Goal: Task Accomplishment & Management: Complete application form

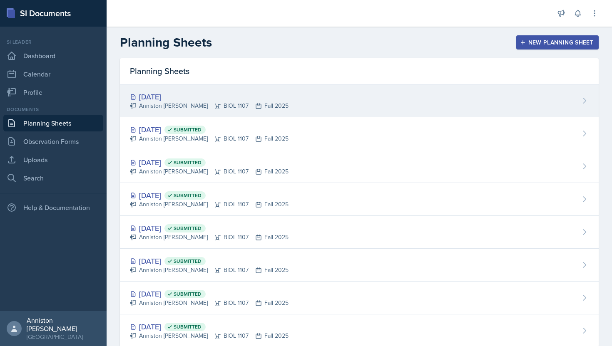
click at [308, 103] on div "[DATE] Anniston [PERSON_NAME] BIOL 1107 Fall 2025" at bounding box center [359, 101] width 479 height 33
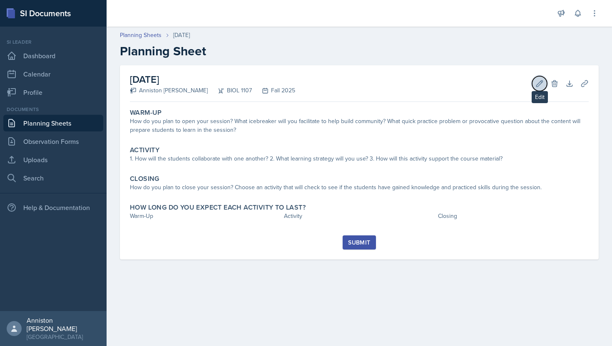
click at [535, 82] on icon at bounding box center [539, 84] width 8 height 8
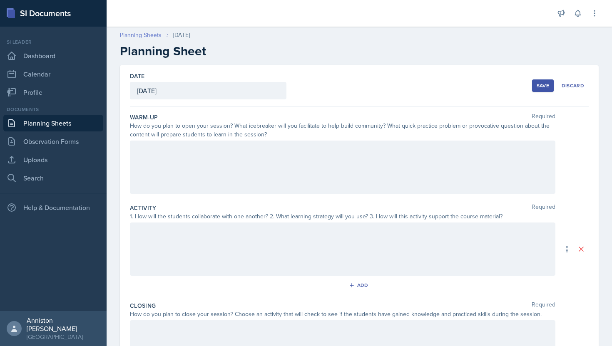
click at [149, 34] on link "Planning Sheets" at bounding box center [141, 35] width 42 height 9
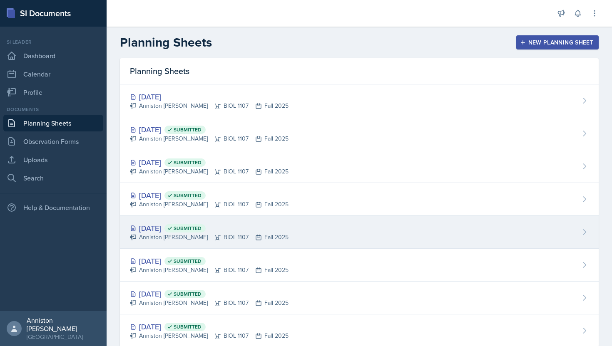
scroll to position [21, 0]
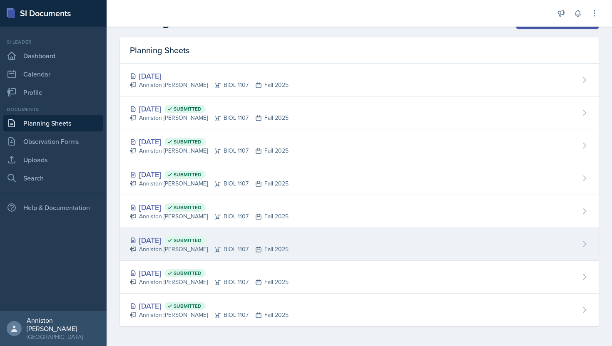
click at [340, 248] on div "[DATE] Submitted Anniston [PERSON_NAME] BIOL 1107 Fall 2025" at bounding box center [359, 244] width 479 height 33
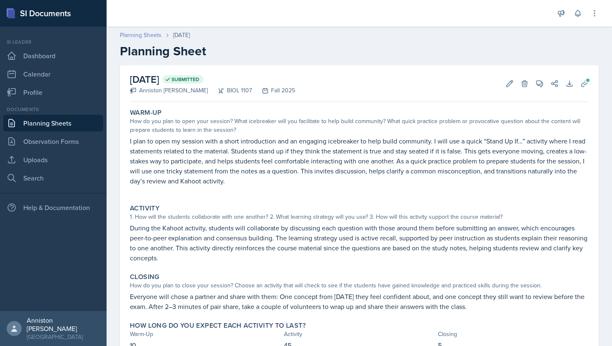
click at [137, 36] on link "Planning Sheets" at bounding box center [141, 35] width 42 height 9
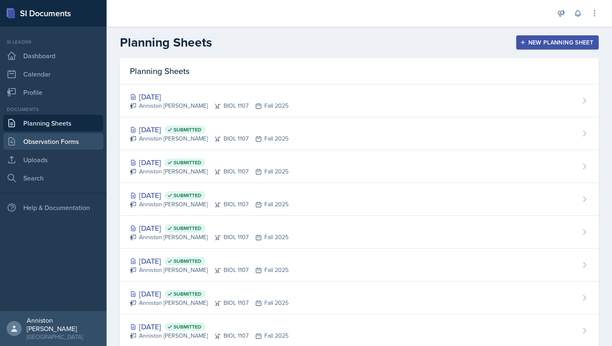
click at [76, 144] on link "Observation Forms" at bounding box center [53, 141] width 100 height 17
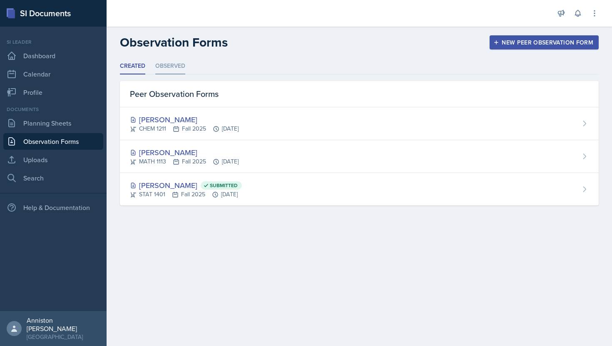
click at [170, 65] on li "Observed" at bounding box center [170, 66] width 30 height 16
click at [577, 16] on icon at bounding box center [577, 13] width 5 height 6
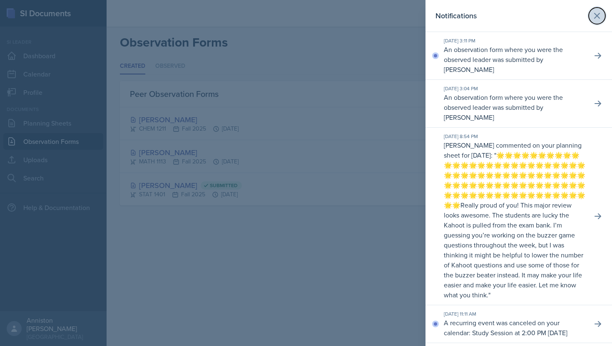
click at [595, 14] on icon at bounding box center [597, 15] width 5 height 5
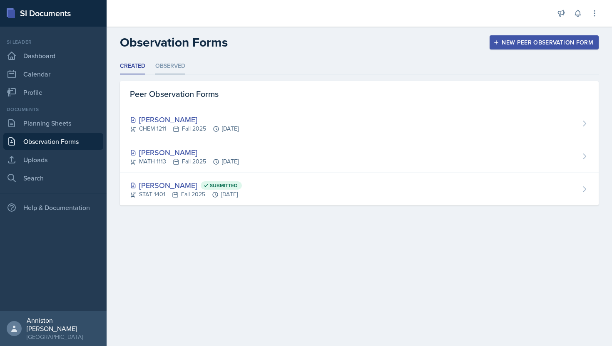
click at [175, 65] on li "Observed" at bounding box center [170, 66] width 30 height 16
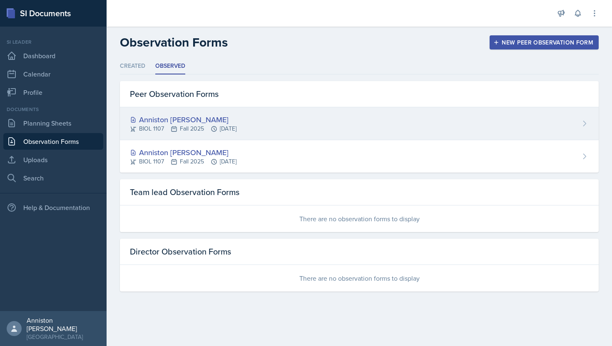
click at [236, 122] on div "Anniston [PERSON_NAME]" at bounding box center [183, 119] width 107 height 11
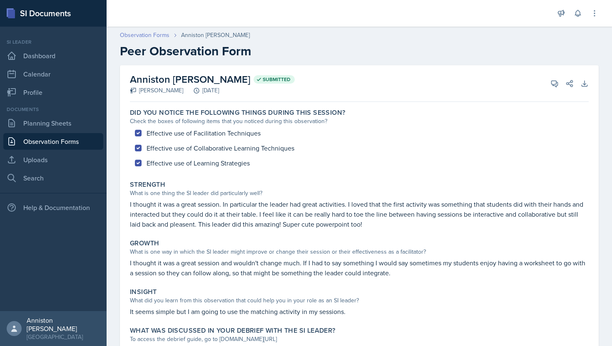
click at [131, 32] on link "Observation Forms" at bounding box center [145, 35] width 50 height 9
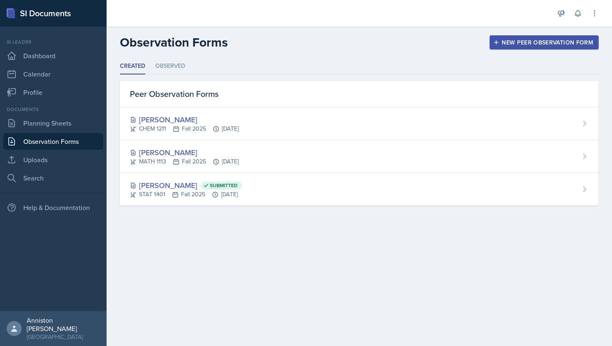
click at [427, 41] on div "Observation Forms New Peer Observation Form" at bounding box center [359, 42] width 505 height 15
click at [60, 126] on link "Planning Sheets" at bounding box center [53, 123] width 100 height 17
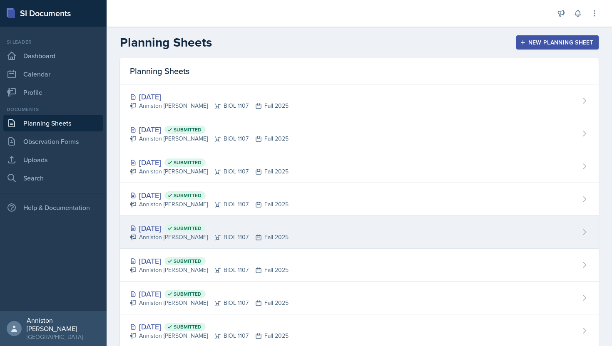
scroll to position [21, 0]
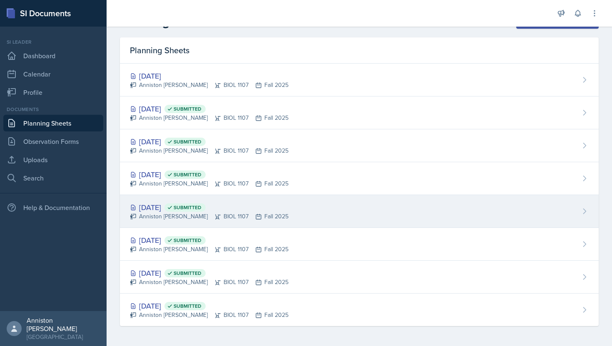
click at [179, 205] on div "[DATE] Submitted" at bounding box center [209, 207] width 159 height 11
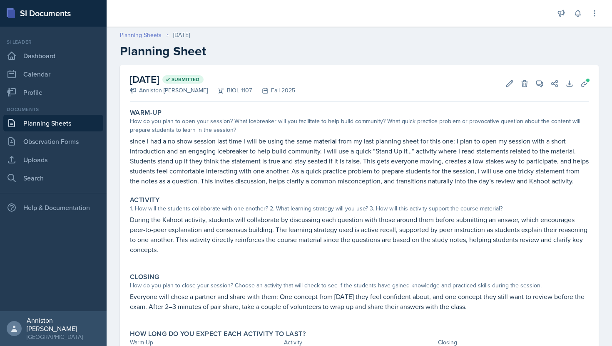
click at [140, 33] on link "Planning Sheets" at bounding box center [141, 35] width 42 height 9
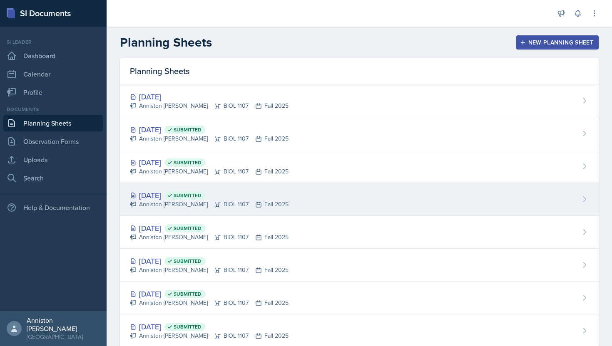
click at [256, 207] on div "Anniston [PERSON_NAME] BIOL 1107 Fall 2025" at bounding box center [209, 204] width 159 height 9
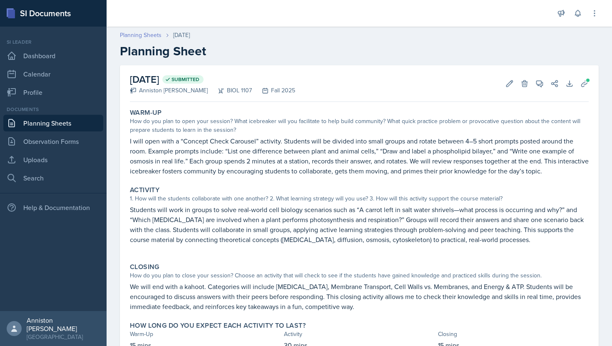
click at [153, 35] on link "Planning Sheets" at bounding box center [141, 35] width 42 height 9
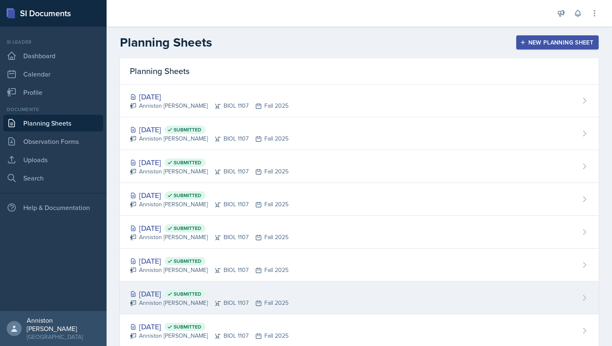
scroll to position [21, 0]
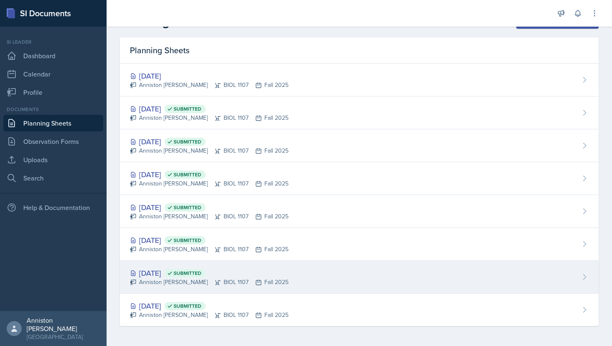
click at [178, 276] on div "[DATE] Submitted" at bounding box center [209, 273] width 159 height 11
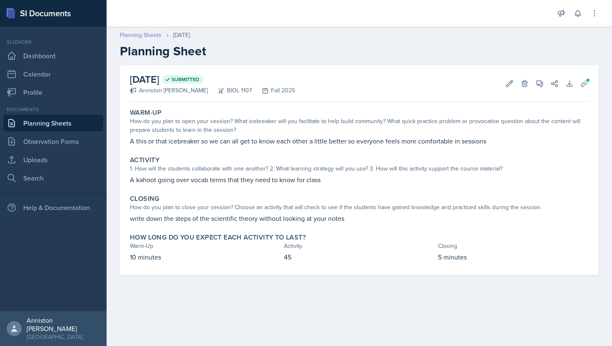
click at [144, 36] on link "Planning Sheets" at bounding box center [141, 35] width 42 height 9
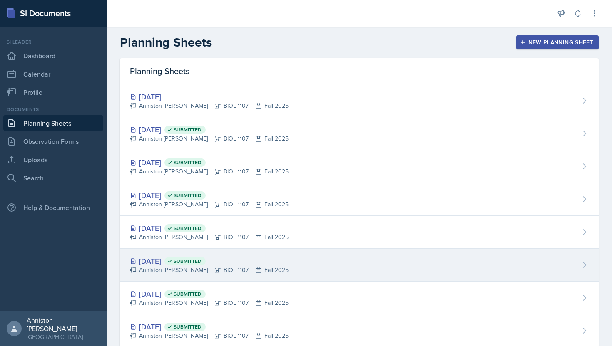
click at [172, 252] on div "[DATE] Submitted Anniston [PERSON_NAME] BIOL 1107 Fall 2025" at bounding box center [359, 265] width 479 height 33
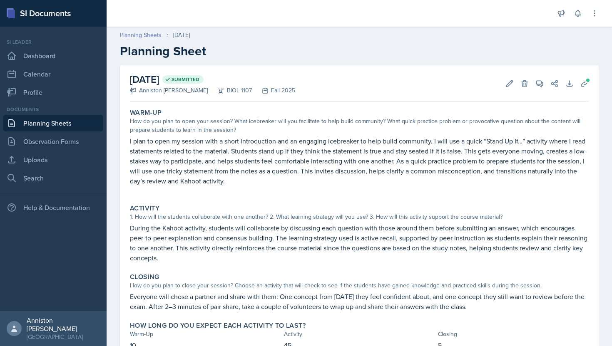
click at [152, 34] on link "Planning Sheets" at bounding box center [141, 35] width 42 height 9
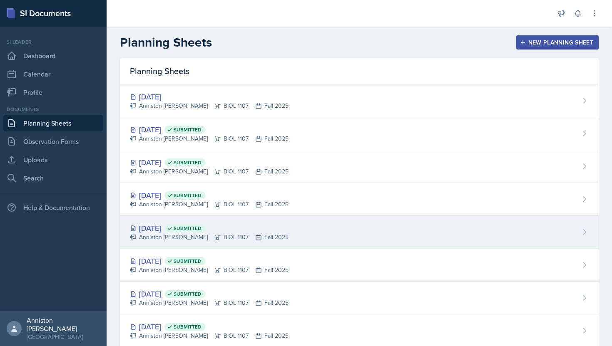
click at [183, 225] on div "[DATE] Submitted" at bounding box center [209, 228] width 159 height 11
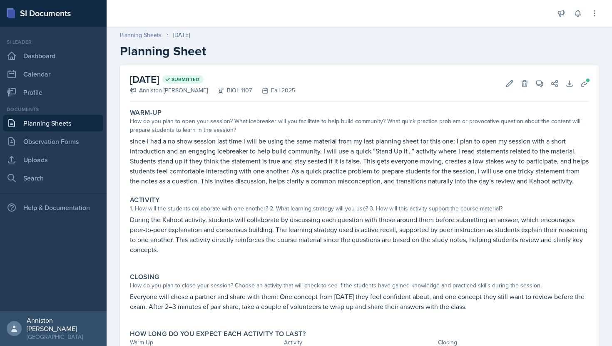
click at [150, 35] on link "Planning Sheets" at bounding box center [141, 35] width 42 height 9
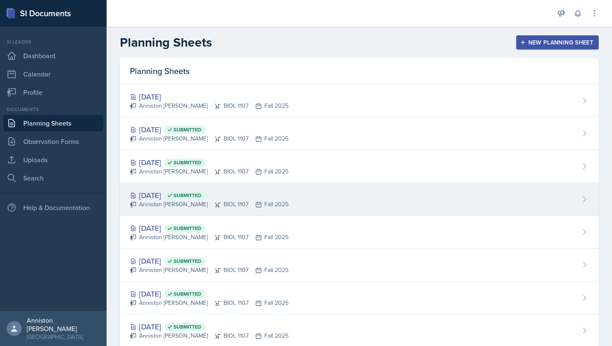
click at [166, 197] on div "[DATE] Submitted" at bounding box center [209, 195] width 159 height 11
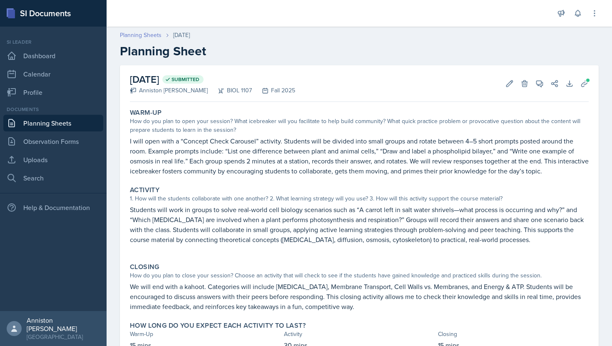
click at [136, 34] on link "Planning Sheets" at bounding box center [141, 35] width 42 height 9
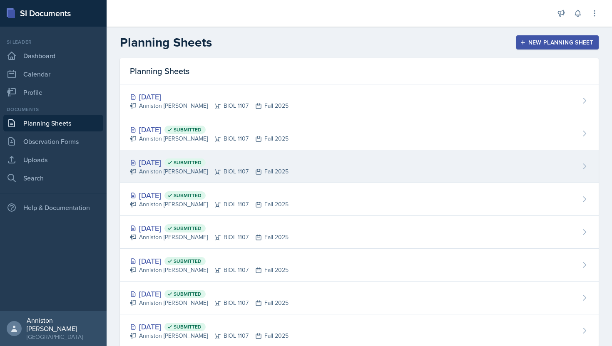
click at [172, 166] on div "[DATE] Submitted" at bounding box center [209, 162] width 159 height 11
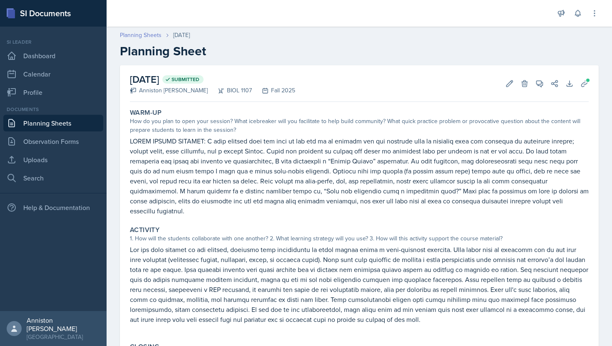
click at [149, 35] on link "Planning Sheets" at bounding box center [141, 35] width 42 height 9
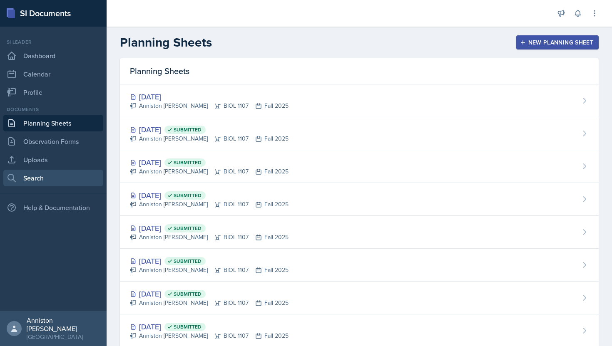
click at [59, 184] on link "Search" at bounding box center [53, 178] width 100 height 17
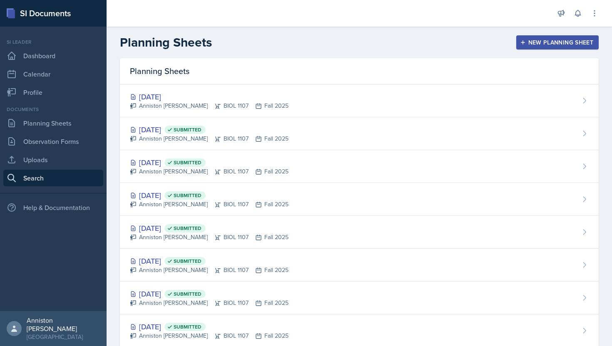
select select "all"
select select "1"
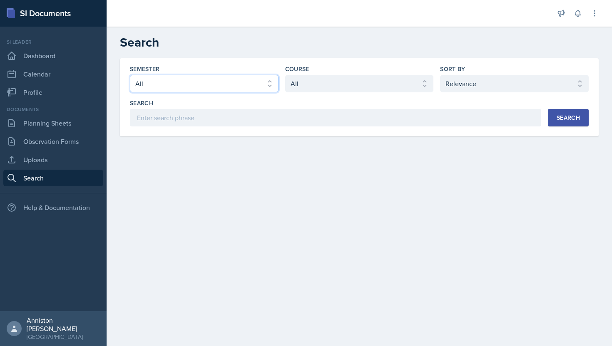
click at [226, 91] on select "Select semester All Fall 2025 Summer 2025 Spring 2025 Fall 2024 Summer 2024 Spr…" at bounding box center [204, 83] width 149 height 17
select select "a8ed5ca7-d3a3-44eb-ad59-ceca828f7d72"
click at [130, 75] on select "Select semester All Fall 2025 Summer 2025 Spring 2025 Fall 2024 Summer 2024 Spr…" at bounding box center [204, 83] width 149 height 17
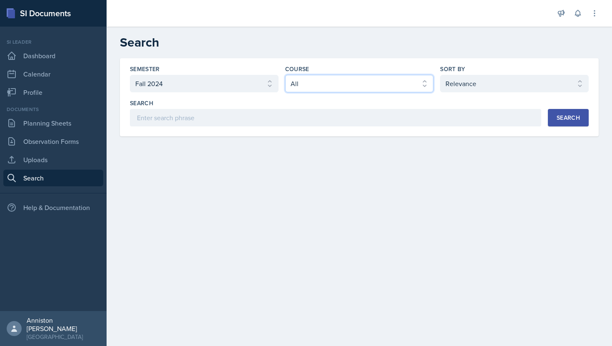
click at [351, 77] on select "Select course All ACCT 2101 ACCT 2102 ACCT 4050 ANTH 1102 ANTH 3301 ARCH 1000 A…" at bounding box center [359, 83] width 149 height 17
select select "a0067b6f-3d76-4e76-8e19-0da8f959099c"
click at [285, 75] on select "Select course All ACCT 2101 ACCT 2102 ACCT 4050 ANTH 1102 ANTH 3301 ARCH 1000 A…" at bounding box center [359, 83] width 149 height 17
click at [571, 118] on div "Search" at bounding box center [568, 118] width 23 height 7
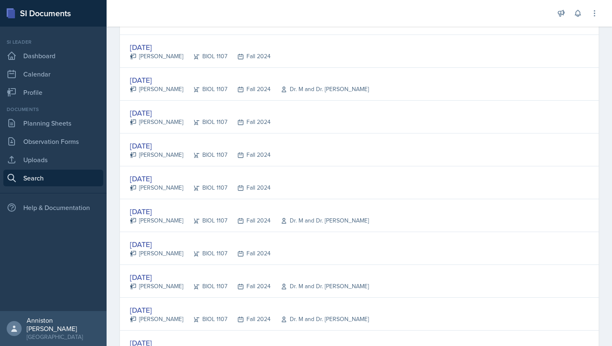
scroll to position [1517, 0]
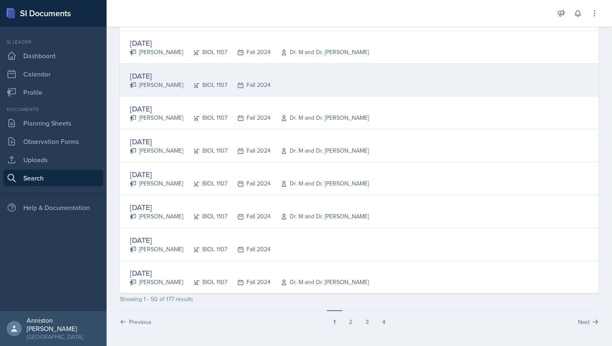
click at [165, 75] on div "[DATE]" at bounding box center [200, 75] width 141 height 11
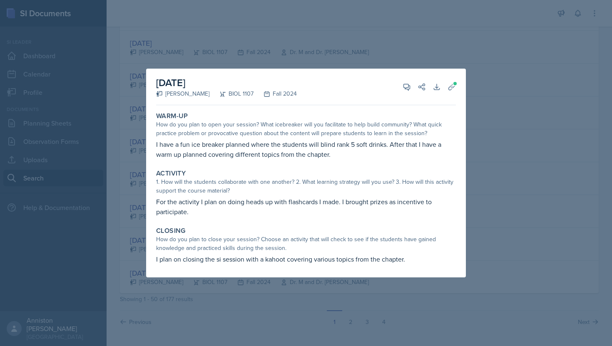
click at [489, 190] on div at bounding box center [306, 173] width 612 height 346
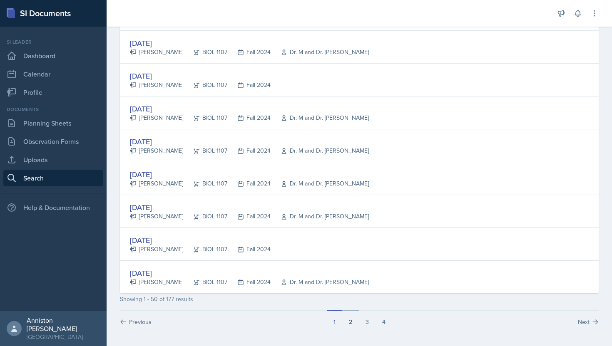
click at [354, 319] on button "2" at bounding box center [350, 319] width 17 height 16
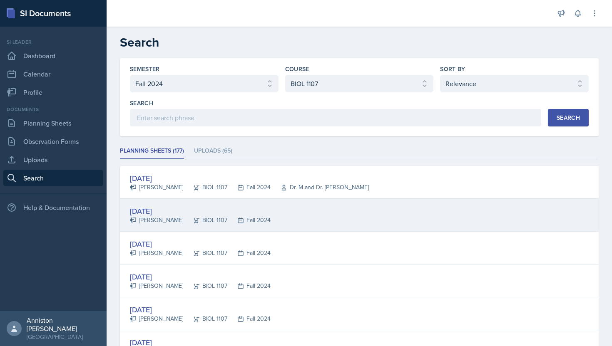
click at [208, 212] on div "[DATE]" at bounding box center [200, 211] width 141 height 11
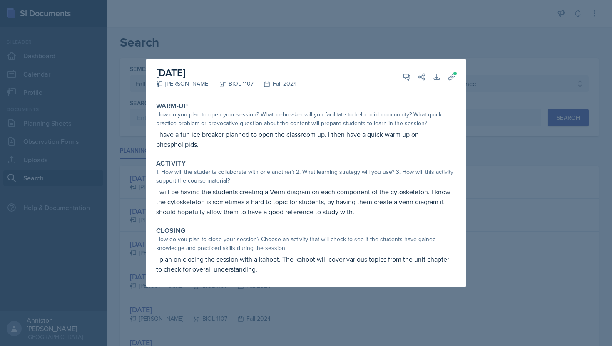
click at [508, 116] on div at bounding box center [306, 173] width 612 height 346
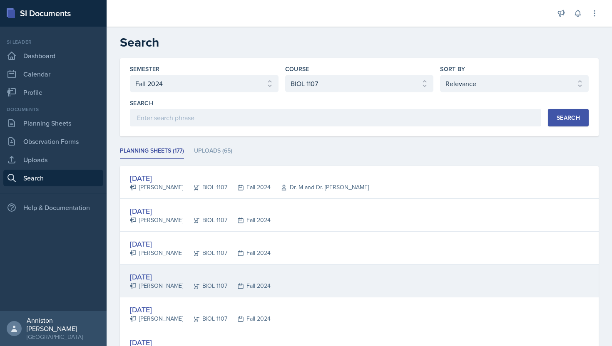
click at [167, 277] on div "[DATE]" at bounding box center [200, 276] width 141 height 11
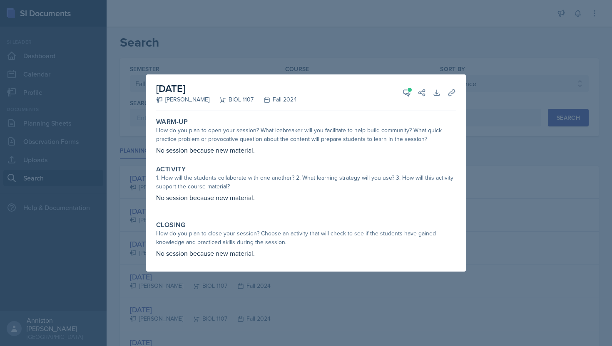
click at [509, 172] on div at bounding box center [306, 173] width 612 height 346
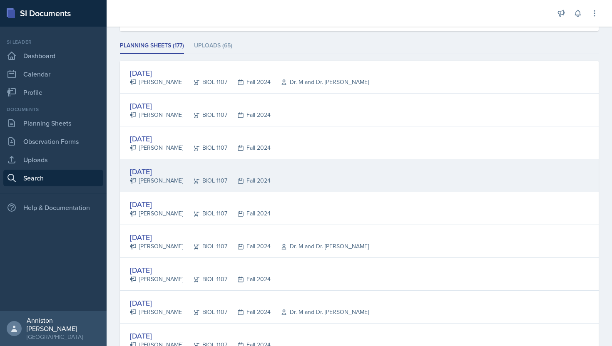
scroll to position [116, 0]
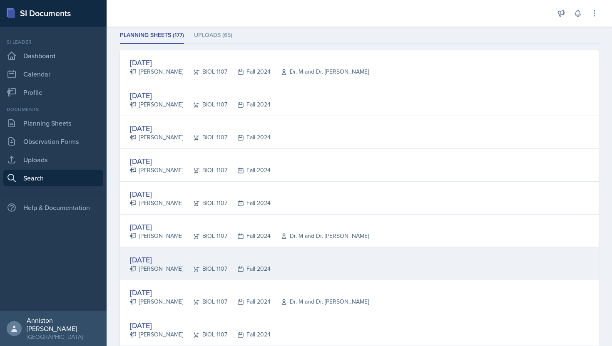
click at [173, 257] on div "[DATE]" at bounding box center [200, 259] width 141 height 11
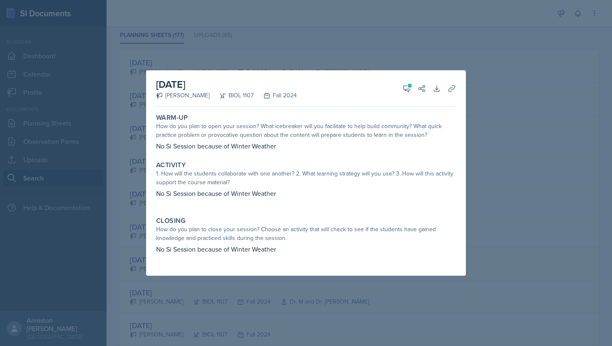
click at [467, 195] on div at bounding box center [306, 173] width 612 height 346
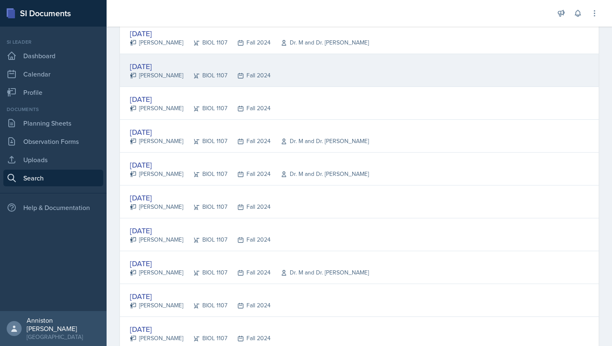
scroll to position [515, 0]
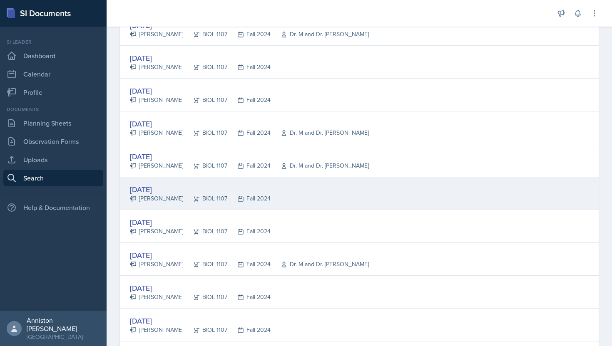
click at [165, 186] on div "[DATE]" at bounding box center [200, 189] width 141 height 11
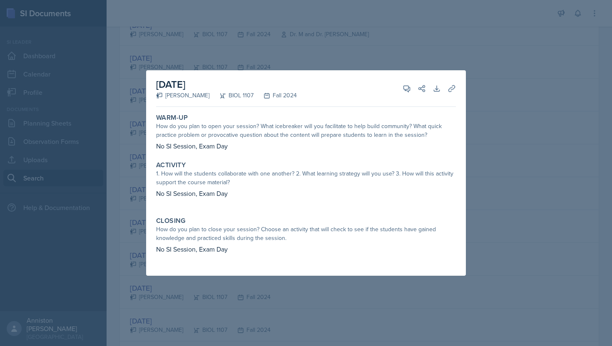
click at [466, 70] on div at bounding box center [306, 173] width 612 height 346
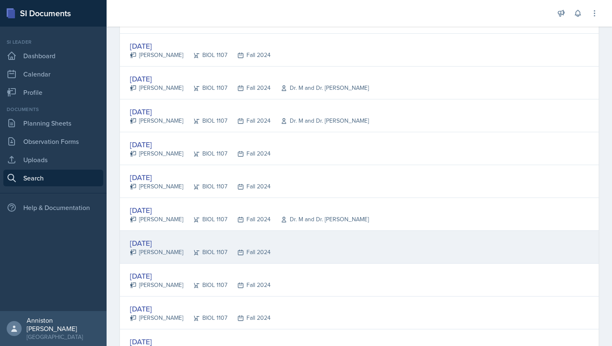
scroll to position [560, 0]
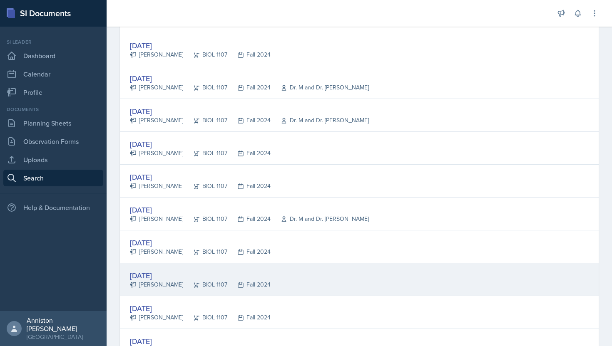
click at [168, 274] on div "[DATE]" at bounding box center [200, 275] width 141 height 11
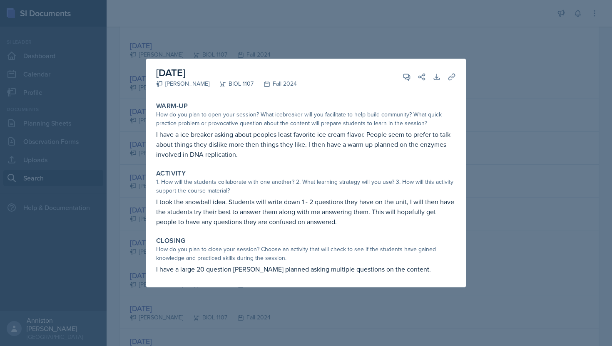
click at [488, 178] on div at bounding box center [306, 173] width 612 height 346
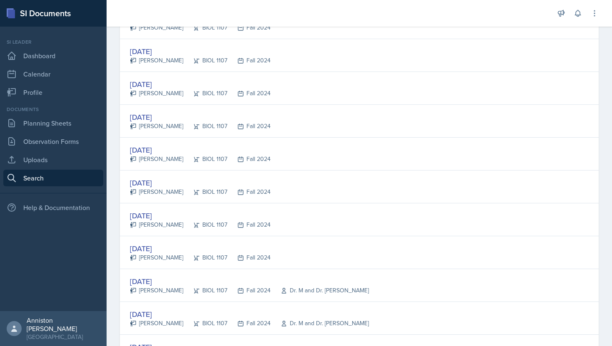
scroll to position [951, 0]
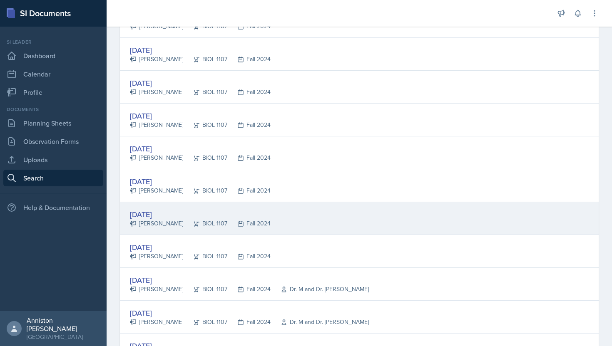
click at [166, 215] on div "[DATE]" at bounding box center [200, 214] width 141 height 11
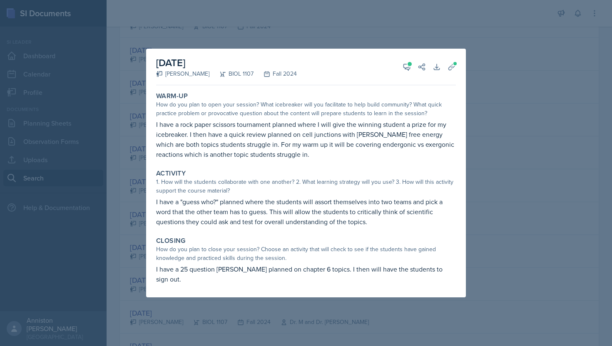
click at [493, 141] on div at bounding box center [306, 173] width 612 height 346
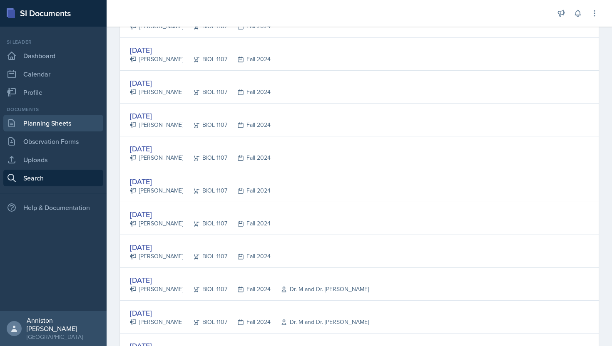
click at [53, 128] on link "Planning Sheets" at bounding box center [53, 123] width 100 height 17
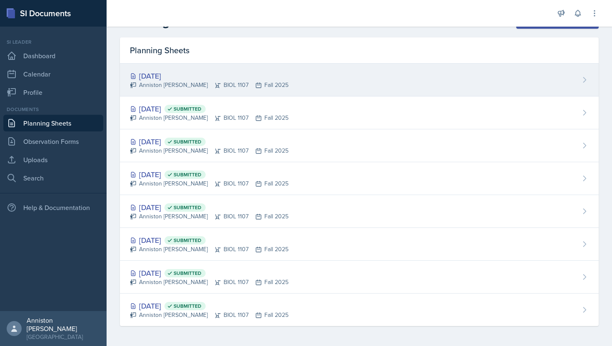
click at [159, 79] on div "[DATE]" at bounding box center [209, 75] width 159 height 11
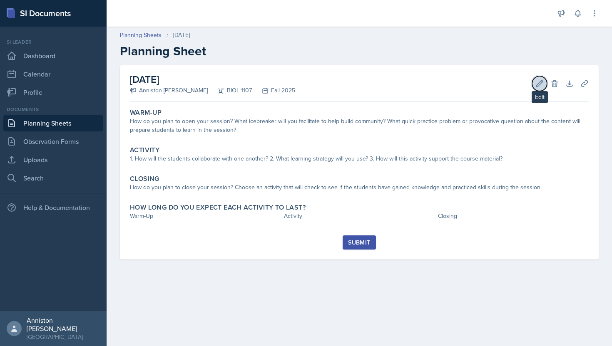
click at [543, 85] on icon at bounding box center [539, 84] width 8 height 8
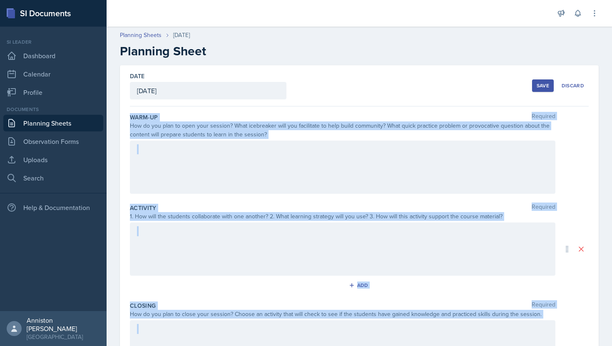
drag, startPoint x: 131, startPoint y: 117, endPoint x: 564, endPoint y: 321, distance: 479.1
click at [564, 321] on div "Warm-Up Required How do you plan to open your session? What icebreaker will you…" at bounding box center [359, 270] width 459 height 327
copy div "Warm-Up Required How do you plan to open your session? What icebreaker will you…"
click at [290, 169] on div at bounding box center [343, 167] width 426 height 53
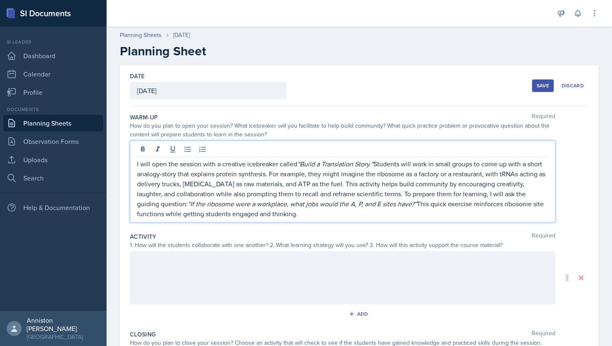
click at [273, 213] on p "I will open the session with a creative icebreaker called “Build a Translation …" at bounding box center [342, 189] width 411 height 60
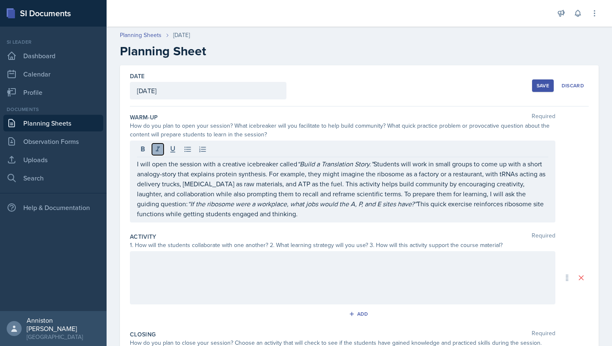
click at [157, 149] on icon at bounding box center [158, 149] width 4 height 5
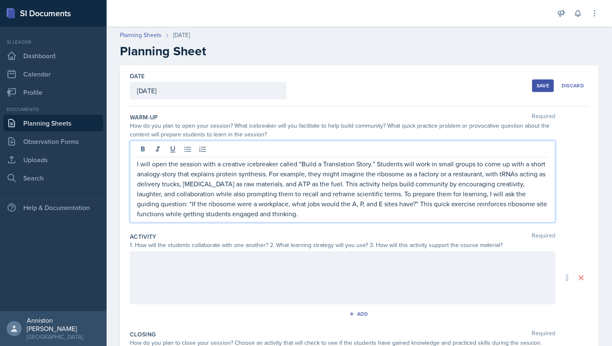
click at [298, 214] on p "I will open the session with a creative icebreaker called “Build a Translation …" at bounding box center [342, 189] width 411 height 60
click at [162, 175] on p "I will open the session with a creative icebreaker called “Build a Translation …" at bounding box center [342, 189] width 411 height 60
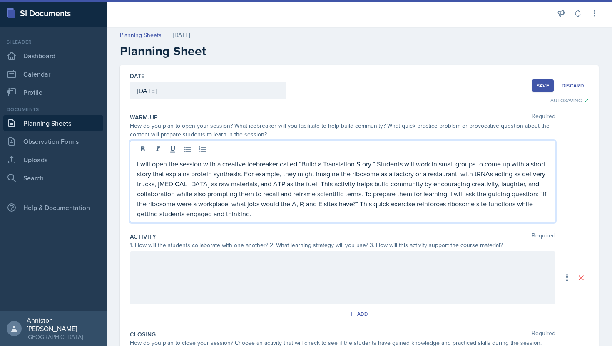
click at [512, 183] on p "I will open the session with a creative icebreaker called “Build a Translation …" at bounding box center [342, 189] width 411 height 60
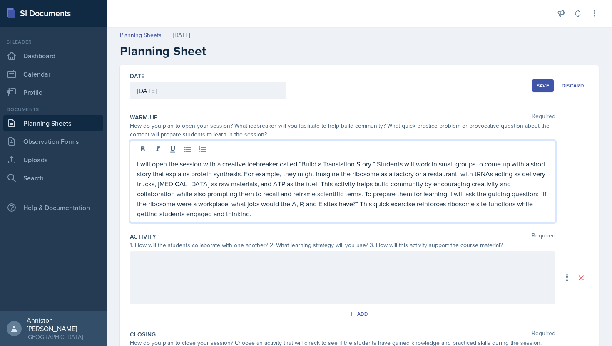
click at [309, 211] on p "I will open the session with a creative icebreaker called “Build a Translation …" at bounding box center [342, 189] width 411 height 60
click at [319, 232] on div "Activity Required 1. How will the students collaborate with one another? 2. Wha…" at bounding box center [359, 278] width 459 height 98
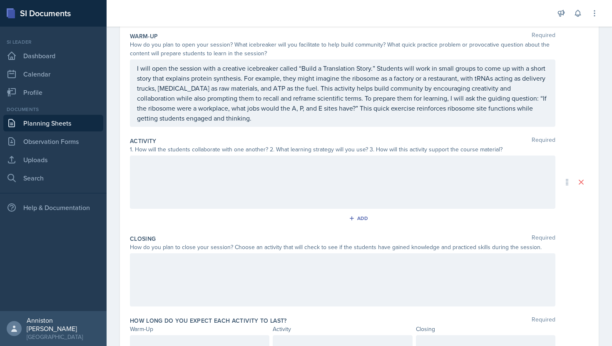
scroll to position [83, 0]
click at [292, 267] on div at bounding box center [343, 278] width 426 height 53
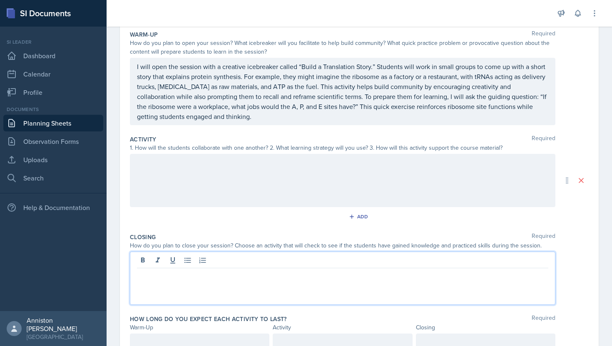
scroll to position [97, 0]
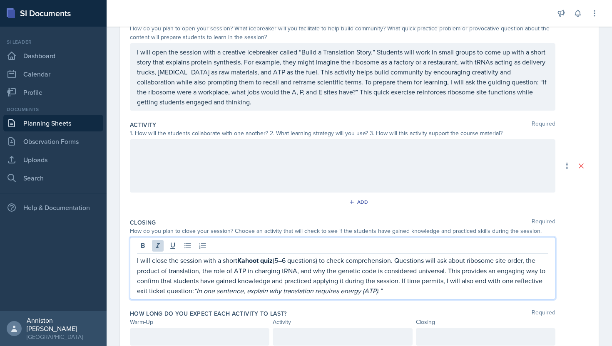
click at [407, 290] on p "I will close the session with a short Kahoot quiz (5–6 questions) to check comp…" at bounding box center [342, 276] width 411 height 40
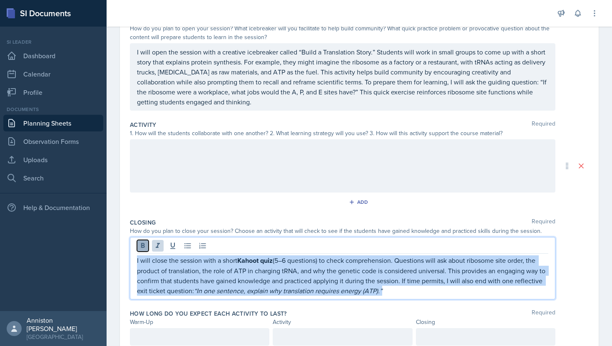
click at [141, 246] on icon at bounding box center [143, 246] width 8 height 8
click at [156, 243] on icon at bounding box center [158, 246] width 8 height 8
click at [322, 261] on p "I will close the session with a short Kahoot quiz (5–6 questions) to check comp…" at bounding box center [342, 276] width 411 height 40
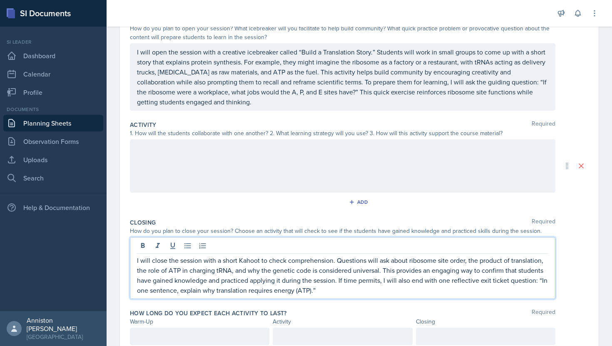
click at [356, 294] on p "I will close the session with a short Kahoot to check comprehension. Questions …" at bounding box center [342, 276] width 411 height 40
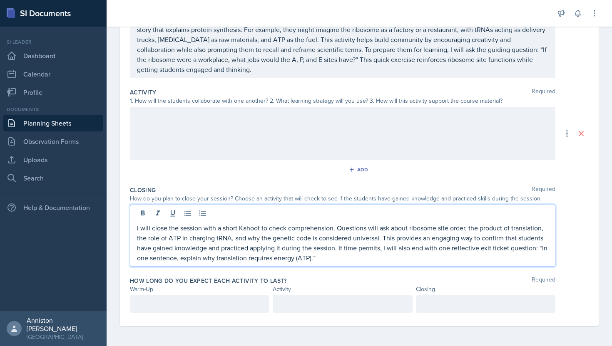
click at [376, 276] on div "How long do you expect each activity to last? Required Warm-Up Activity Closing" at bounding box center [359, 297] width 459 height 46
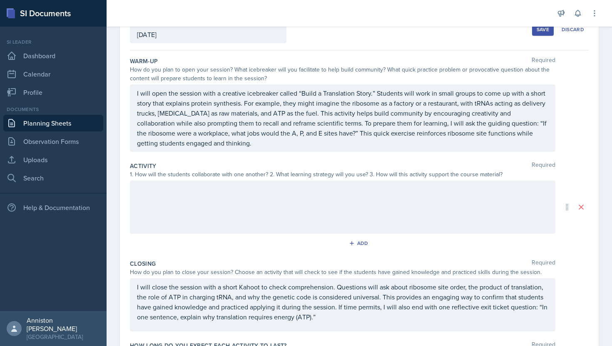
scroll to position [55, 0]
click at [242, 199] on div at bounding box center [343, 208] width 426 height 53
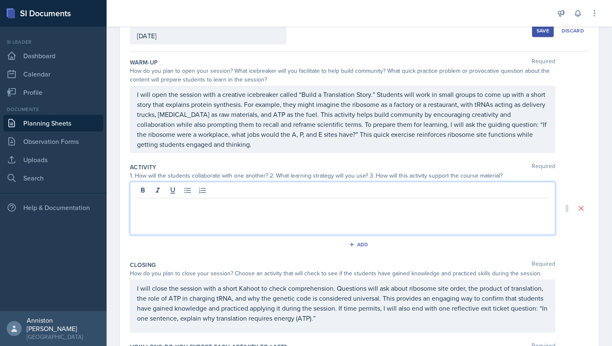
scroll to position [70, 0]
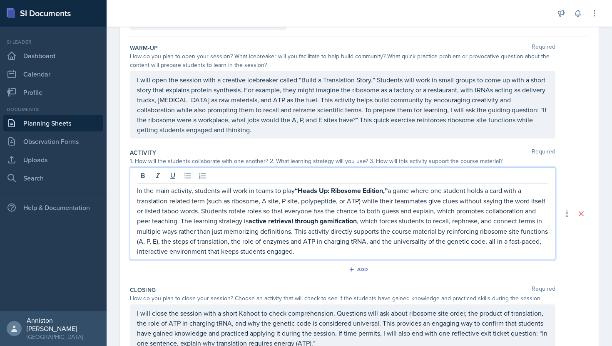
click at [297, 234] on p "In the main activity, students will work in teams to play “Heads Up: Ribosome E…" at bounding box center [342, 221] width 411 height 71
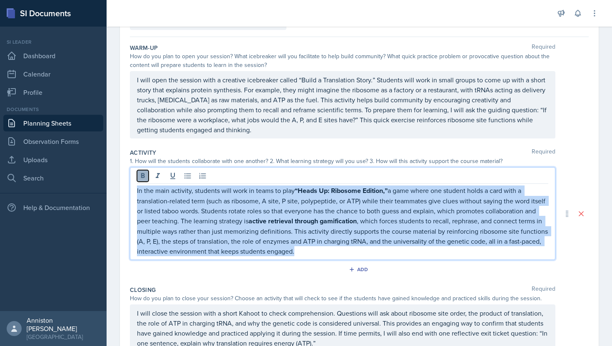
click at [141, 176] on icon at bounding box center [143, 176] width 8 height 8
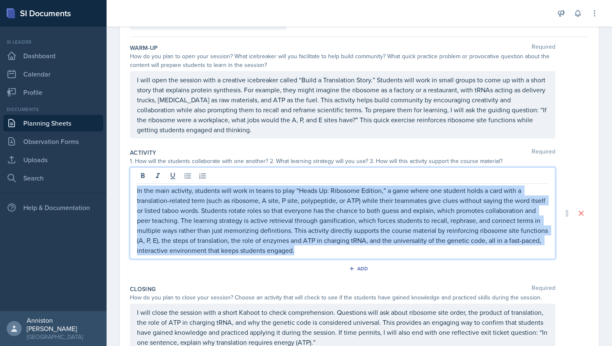
click at [326, 254] on p "In the main activity, students will work in teams to play “Heads Up: Ribosome E…" at bounding box center [342, 221] width 411 height 70
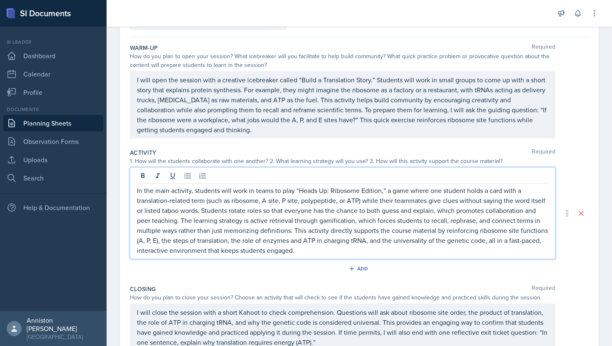
click at [170, 202] on p "In the main activity, students will work in teams to play “Heads Up: Ribosome E…" at bounding box center [342, 221] width 411 height 70
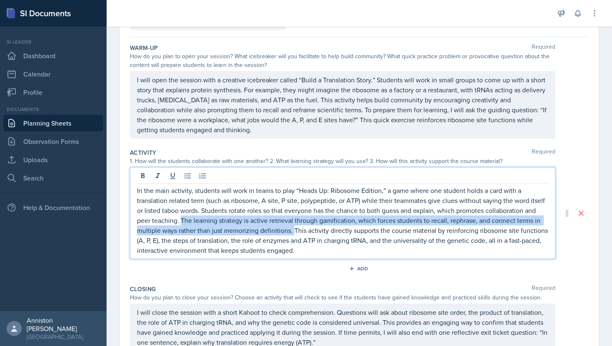
drag, startPoint x: 294, startPoint y: 233, endPoint x: 181, endPoint y: 221, distance: 113.5
click at [181, 221] on p "In the main activity, students will work in teams to play “Heads Up: Ribosome E…" at bounding box center [342, 221] width 411 height 70
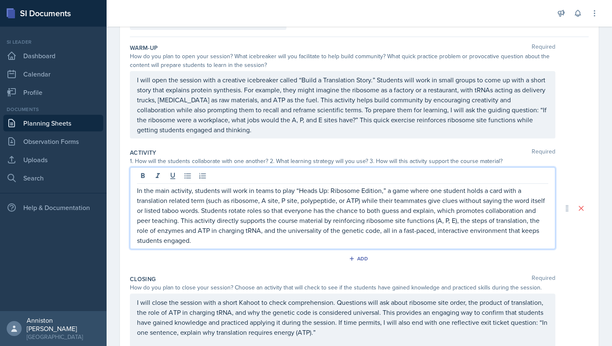
click at [219, 240] on p "In the main activity, students will work in teams to play “Heads Up: Ribosome E…" at bounding box center [342, 216] width 411 height 60
click at [208, 263] on div "Add" at bounding box center [359, 261] width 459 height 16
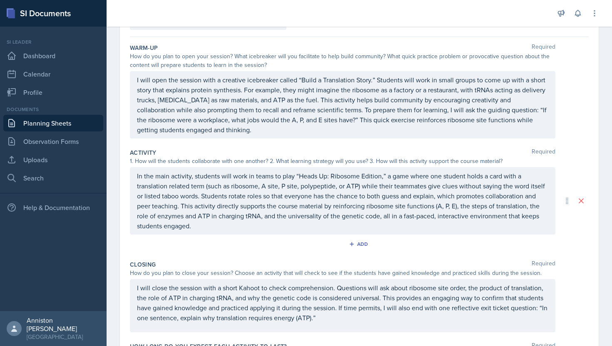
click at [283, 222] on p "In the main activity, students will work in teams to play “Heads Up: Ribosome E…" at bounding box center [342, 201] width 411 height 60
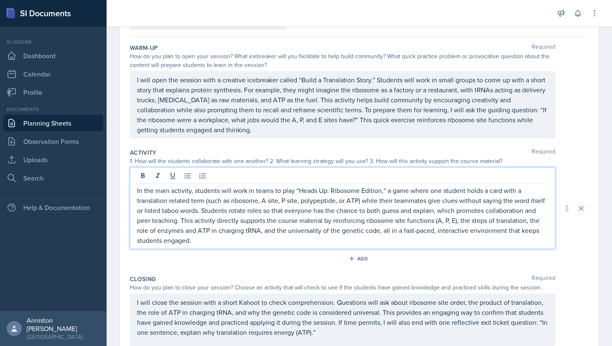
click at [416, 234] on p "In the main activity, students will work in teams to play “Heads Up: Ribosome E…" at bounding box center [342, 216] width 411 height 60
click at [449, 272] on div "Closing Required How do you plan to close your session? Choose an activity that…" at bounding box center [359, 313] width 459 height 82
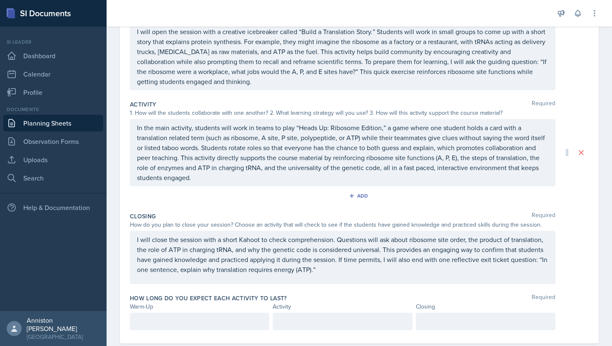
scroll to position [135, 0]
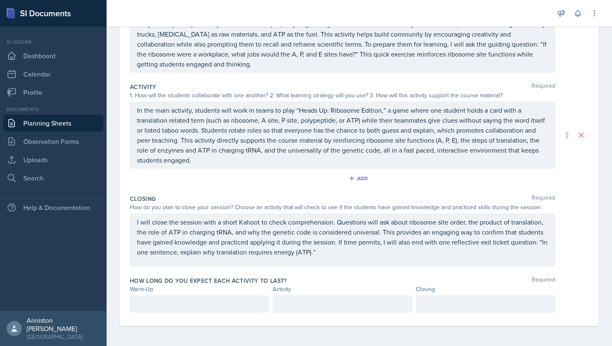
click at [373, 304] on p at bounding box center [342, 304] width 125 height 10
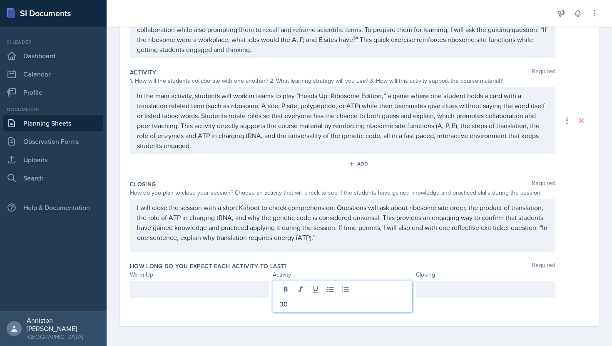
click at [394, 258] on div "Closing Required How do you plan to close your session? Choose an activity that…" at bounding box center [359, 218] width 459 height 82
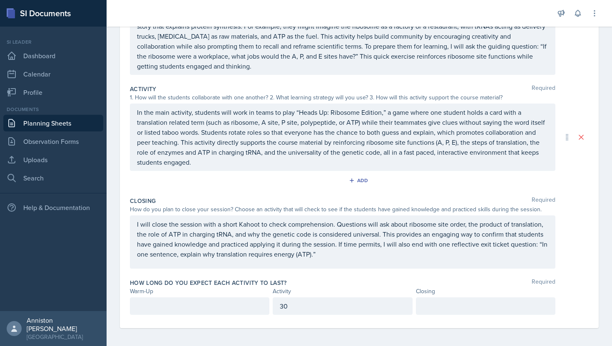
scroll to position [135, 0]
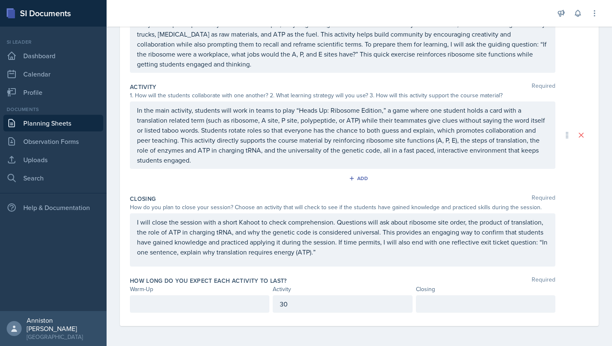
click at [237, 303] on p at bounding box center [199, 304] width 125 height 10
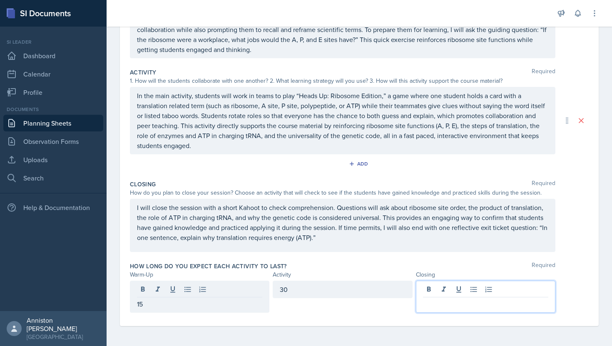
click at [446, 287] on div at bounding box center [485, 297] width 139 height 32
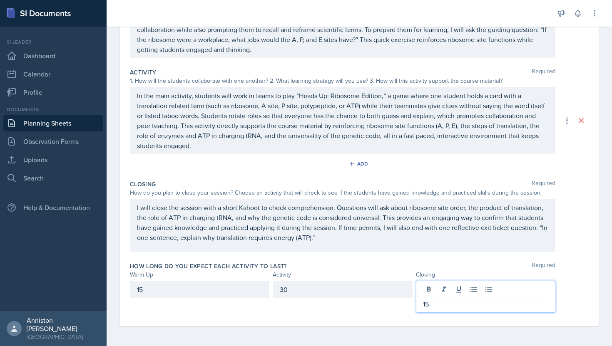
click at [398, 258] on div "Closing Required How do you plan to close your session? Choose an activity that…" at bounding box center [359, 218] width 459 height 82
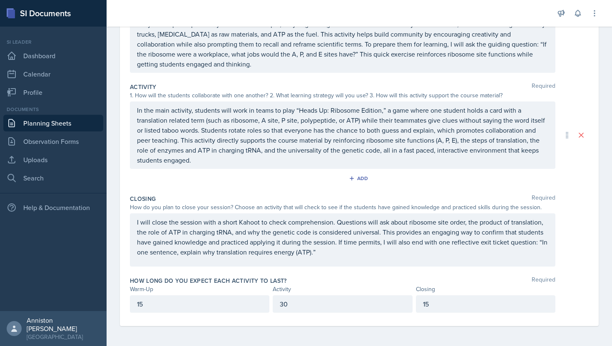
click at [577, 236] on div "I will close the session with a short Kahoot to check comprehension. Questions …" at bounding box center [359, 240] width 459 height 53
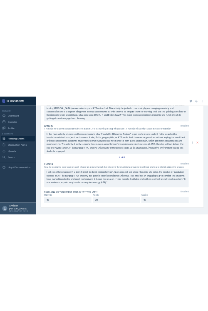
scroll to position [0, 0]
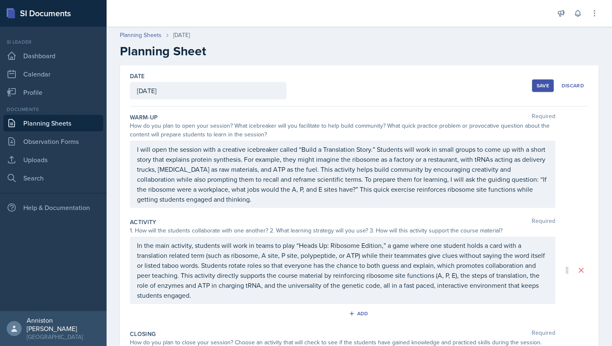
click at [534, 87] on button "Save" at bounding box center [543, 86] width 22 height 12
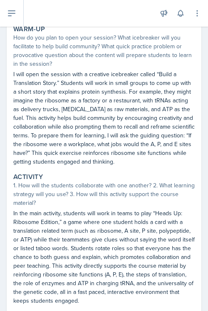
scroll to position [79, 0]
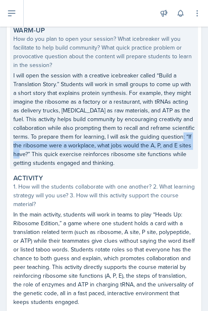
drag, startPoint x: 187, startPoint y: 137, endPoint x: 29, endPoint y: 154, distance: 158.3
click at [29, 154] on p "I will open the session with a creative icebreaker called “Build a Translation …" at bounding box center [104, 119] width 182 height 96
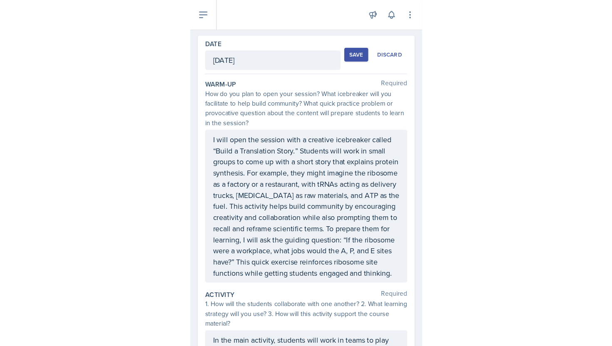
scroll to position [0, 0]
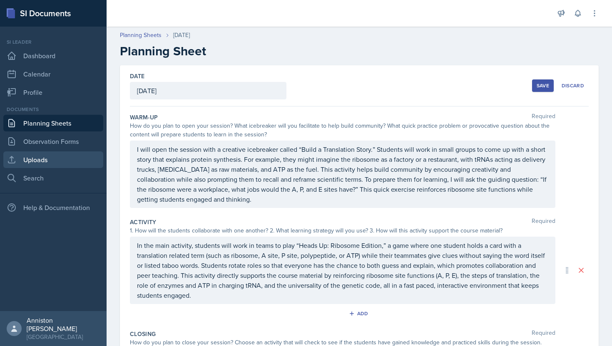
click at [55, 161] on link "Uploads" at bounding box center [53, 160] width 100 height 17
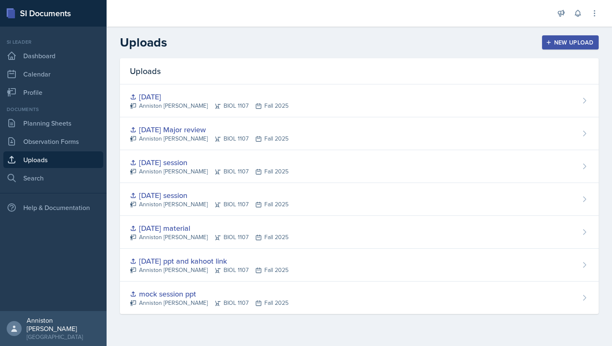
click at [553, 44] on div "New Upload" at bounding box center [571, 42] width 46 height 7
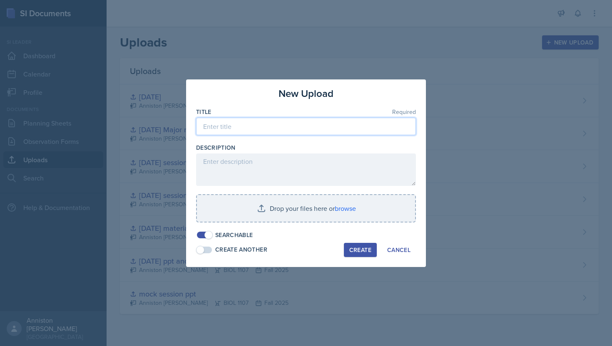
click at [321, 129] on input at bounding box center [306, 126] width 220 height 17
type input "[DATE]"
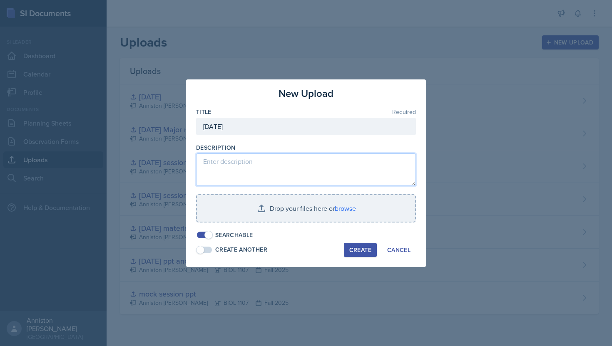
click at [320, 169] on textarea at bounding box center [306, 170] width 220 height 32
paste textarea "[URL][DOMAIN_NAME]"
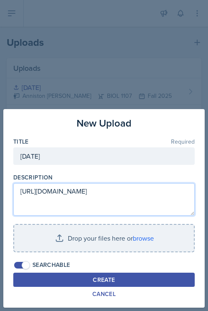
type textarea "[URL][DOMAIN_NAME]"
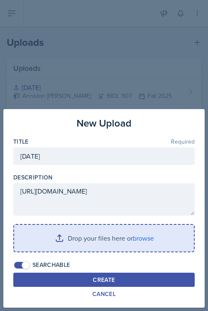
click at [138, 241] on input "file" at bounding box center [104, 238] width 180 height 27
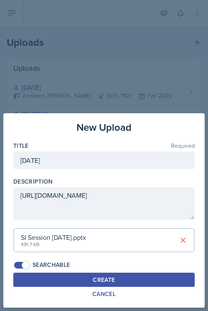
click at [139, 282] on button "Create" at bounding box center [104, 280] width 182 height 14
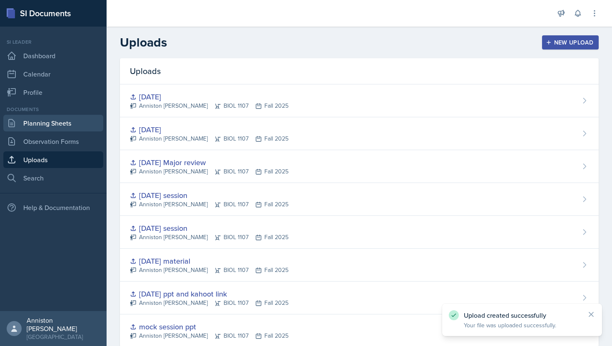
click at [62, 127] on link "Planning Sheets" at bounding box center [53, 123] width 100 height 17
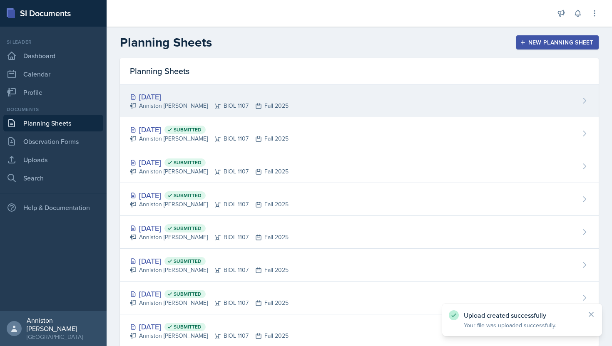
click at [243, 103] on div "Anniston [PERSON_NAME] BIOL 1107 Fall 2025" at bounding box center [209, 106] width 159 height 9
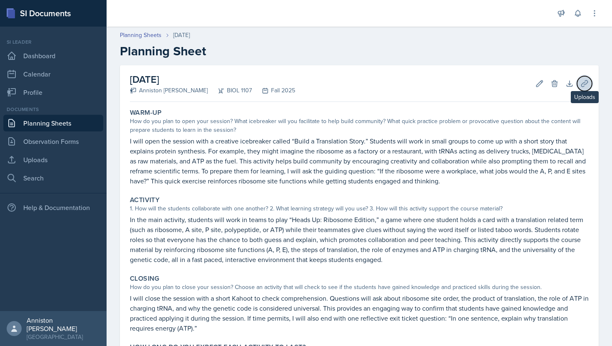
click at [585, 80] on icon at bounding box center [584, 84] width 8 height 8
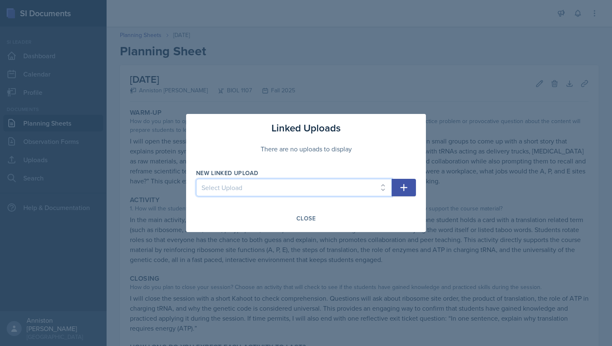
click at [287, 189] on select "Select Upload mock session ppt [DATE] ppt and kahoot link [DATE] material [DATE…" at bounding box center [294, 187] width 196 height 17
select select "921fdd3f-1d39-4a82-b10a-75455f833d8c"
click at [196, 179] on select "Select Upload mock session ppt [DATE] ppt and kahoot link [DATE] material [DATE…" at bounding box center [294, 187] width 196 height 17
click at [404, 191] on icon "button" at bounding box center [404, 188] width 10 height 10
select select
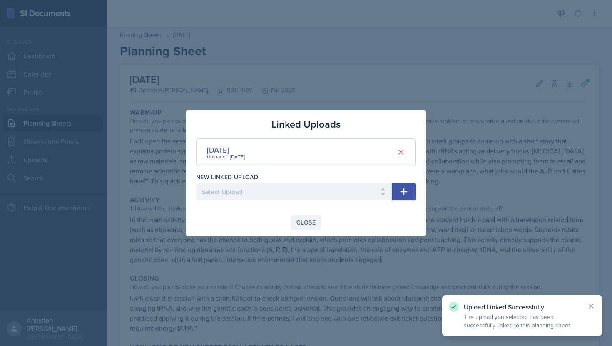
click at [299, 225] on div "Close" at bounding box center [305, 222] width 19 height 7
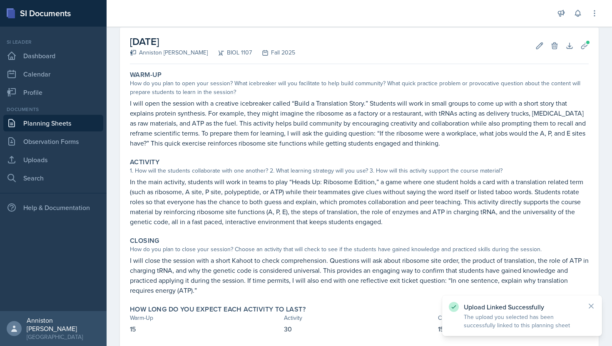
scroll to position [83, 0]
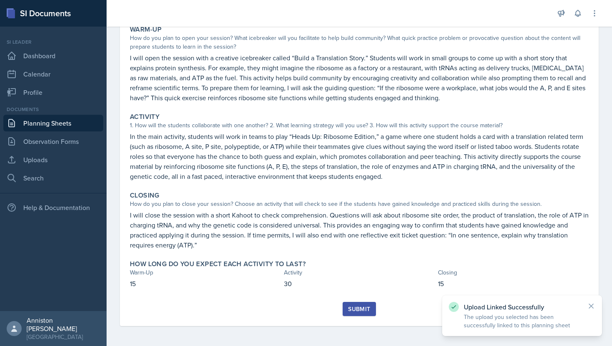
click at [348, 314] on button "Submit" at bounding box center [359, 309] width 33 height 14
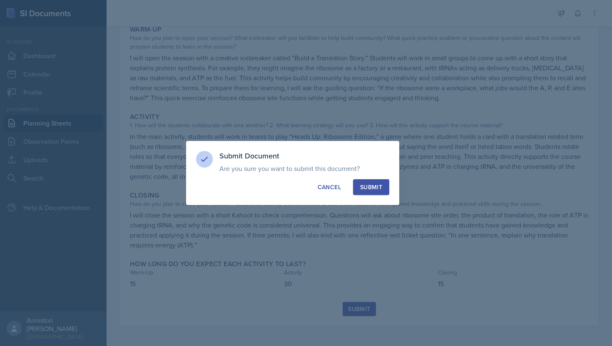
click at [376, 186] on div "Submit" at bounding box center [371, 187] width 22 height 8
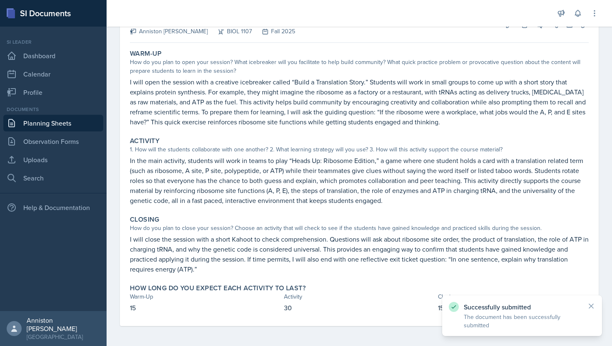
scroll to position [59, 0]
click at [590, 306] on icon at bounding box center [591, 306] width 4 height 4
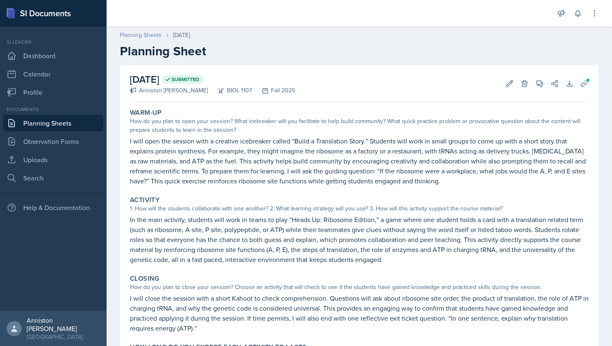
click at [154, 37] on link "Planning Sheets" at bounding box center [141, 35] width 42 height 9
